Goal: Communication & Community: Answer question/provide support

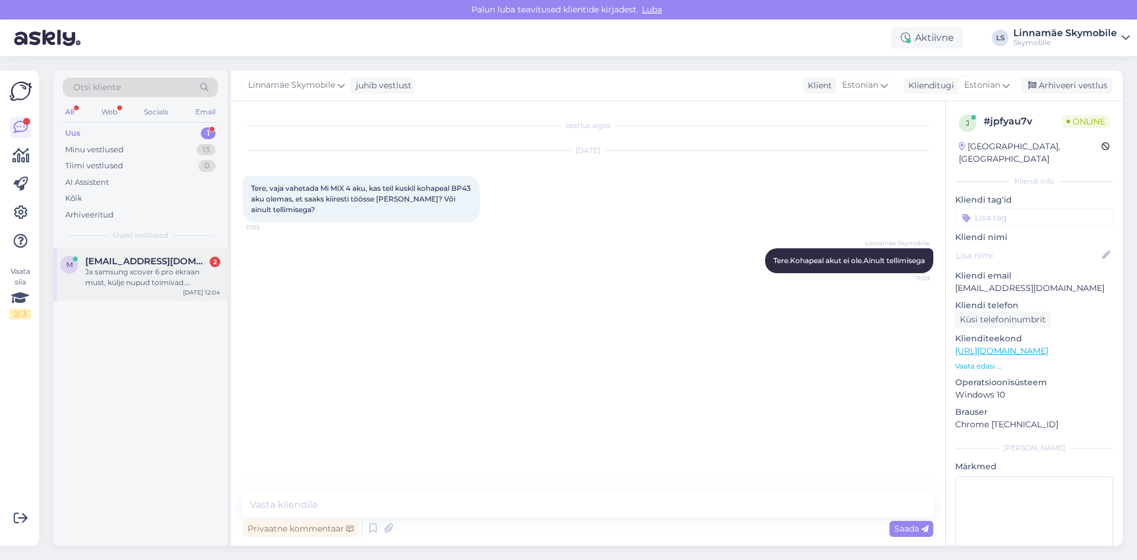
click at [96, 278] on div "Ja samsung xcover 6 pro ekraan must, külje nupud toimivad. [PERSON_NAME] vahetu…" at bounding box center [152, 277] width 135 height 21
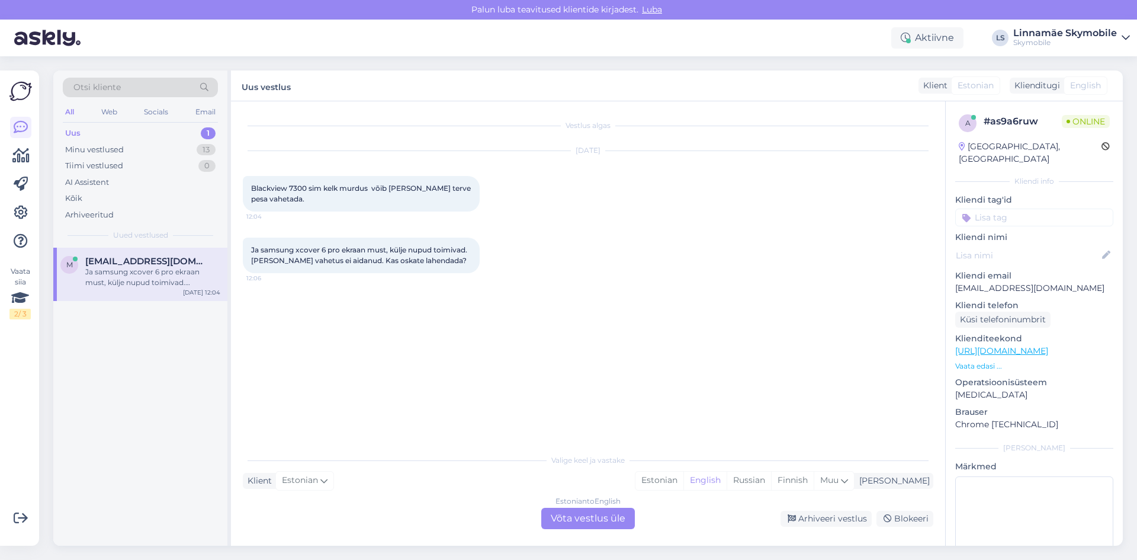
click at [477, 338] on div "Vestlus algas [DATE] Blackview 7300 sim kelk murdus võib [PERSON_NAME] terve pe…" at bounding box center [593, 275] width 701 height 324
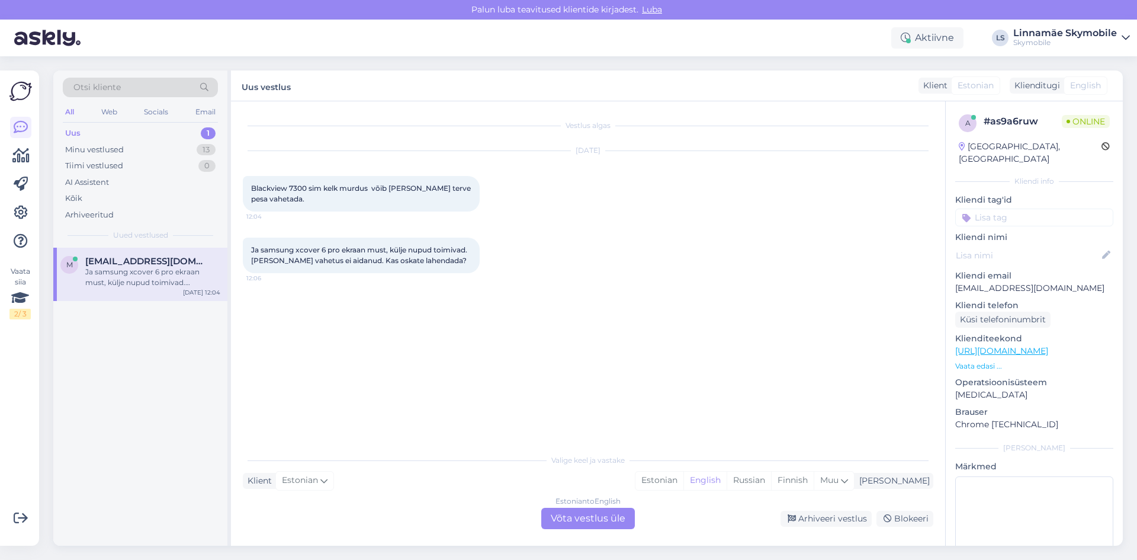
click at [477, 338] on div "Vestlus algas [DATE] Blackview 7300 sim kelk murdus võib [PERSON_NAME] terve pe…" at bounding box center [593, 275] width 701 height 324
